Goal: Check status: Check status

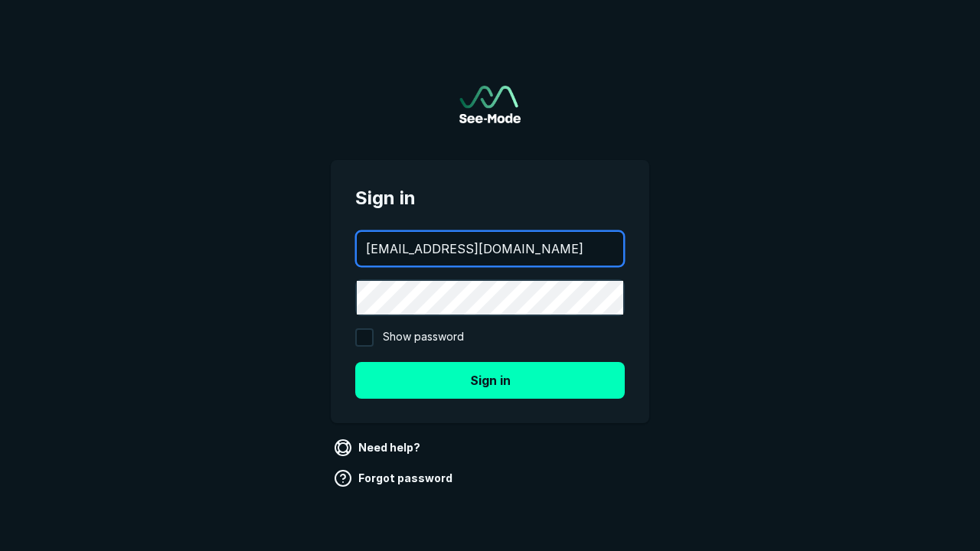
type input "[EMAIL_ADDRESS][DOMAIN_NAME]"
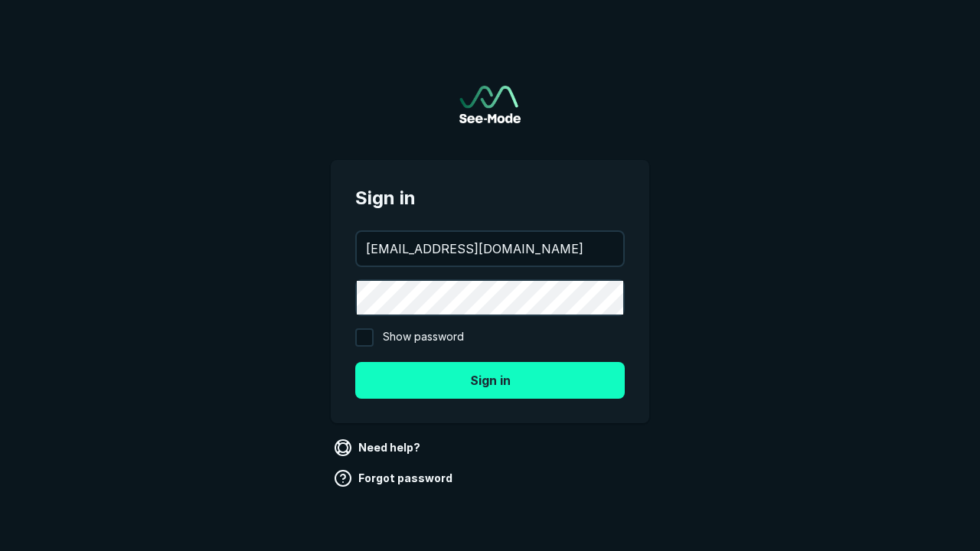
click at [490, 380] on button "Sign in" at bounding box center [490, 380] width 270 height 37
